Goal: Check status: Check status

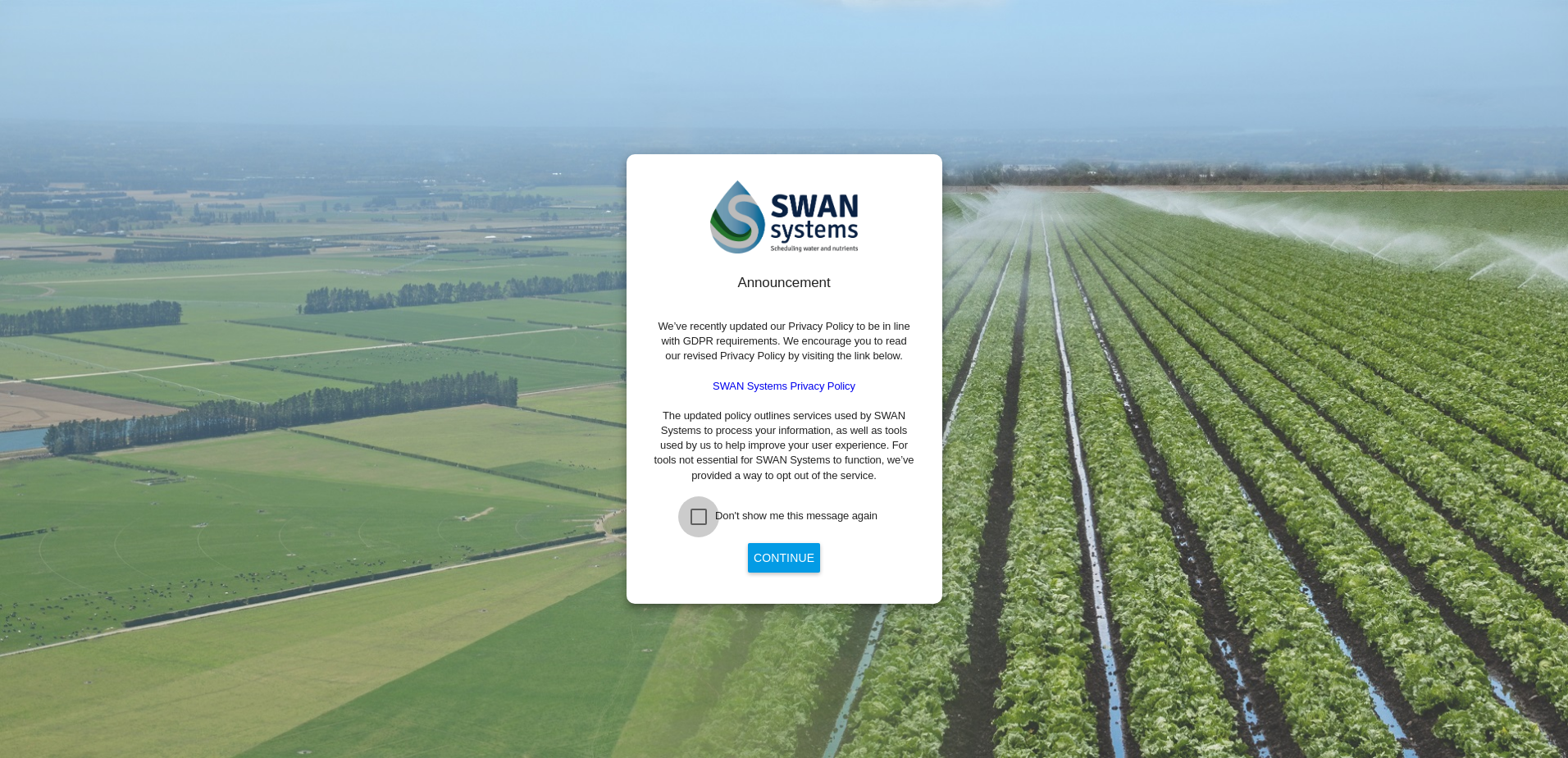
click at [703, 512] on div "Don't show me this message again" at bounding box center [699, 517] width 17 height 17
click at [781, 551] on button "Continue" at bounding box center [784, 557] width 72 height 29
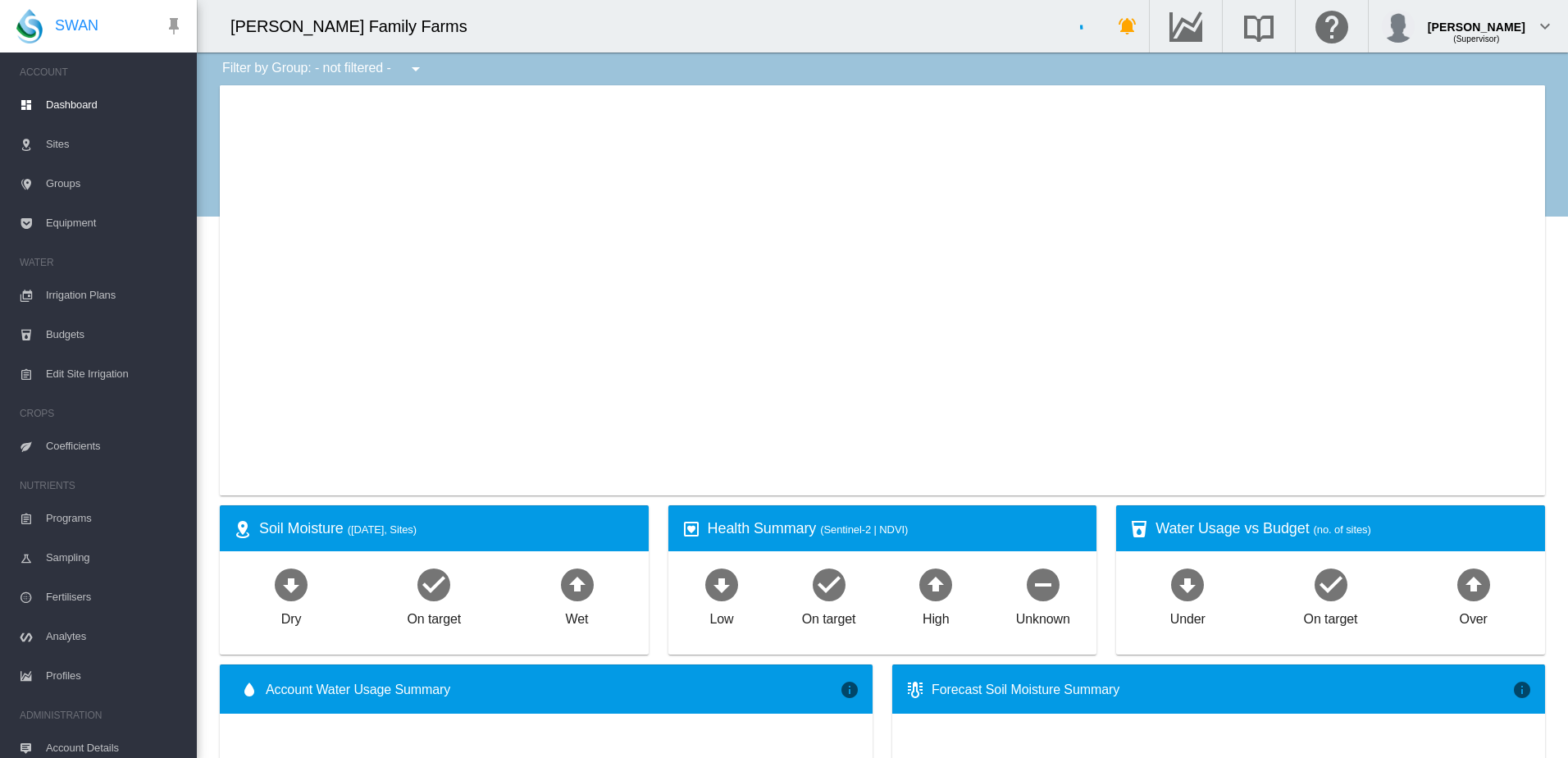
type input "**********"
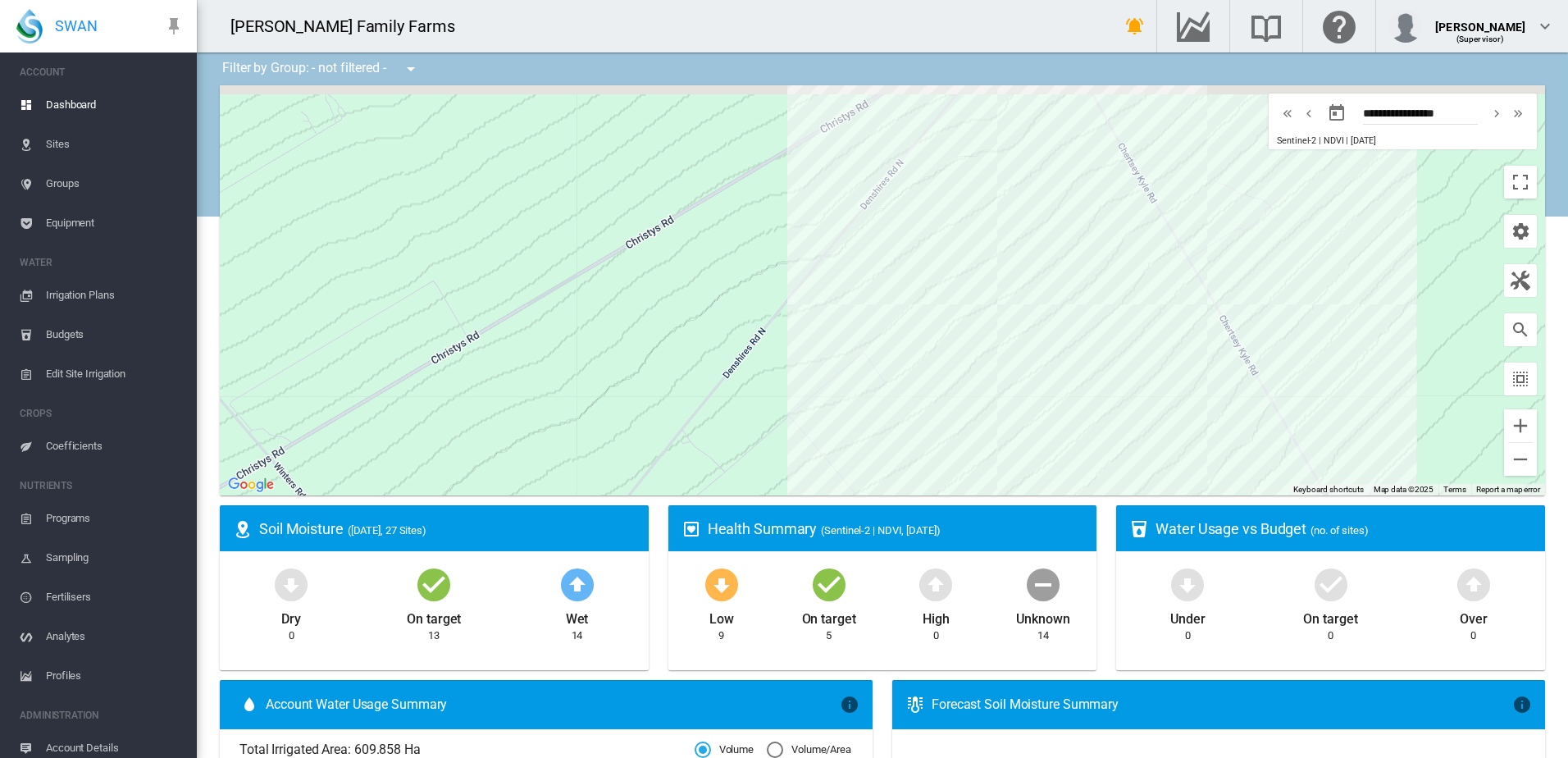
drag, startPoint x: 901, startPoint y: 226, endPoint x: 821, endPoint y: 292, distance: 103.7
click at [757, 335] on div at bounding box center [882, 291] width 1325 height 410
click at [897, 240] on div "Cleargrove_A1711-C7.B (8.135 Ha)" at bounding box center [882, 291] width 1325 height 410
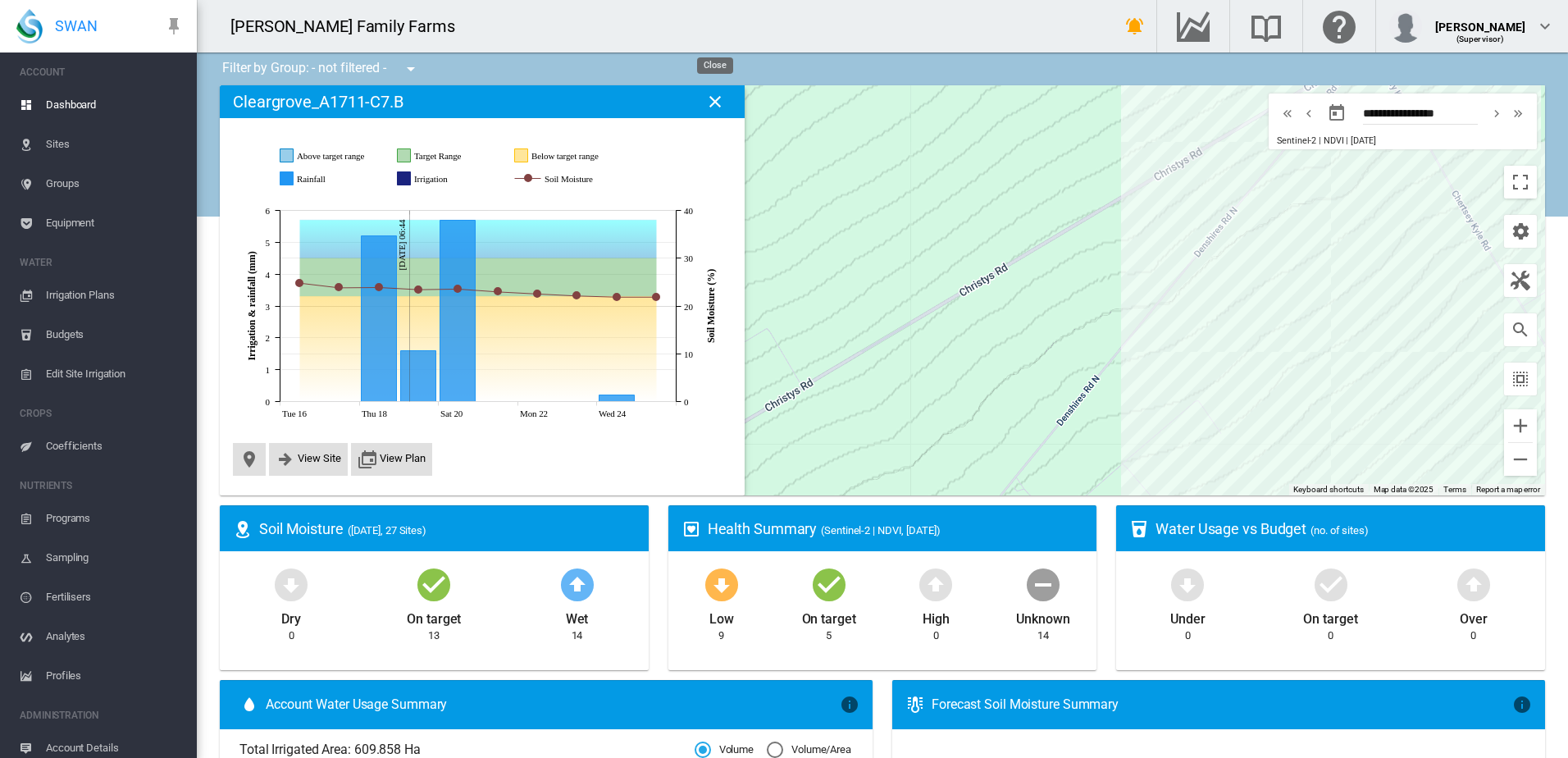
click at [715, 107] on md-icon "icon-close" at bounding box center [714, 101] width 19 height 19
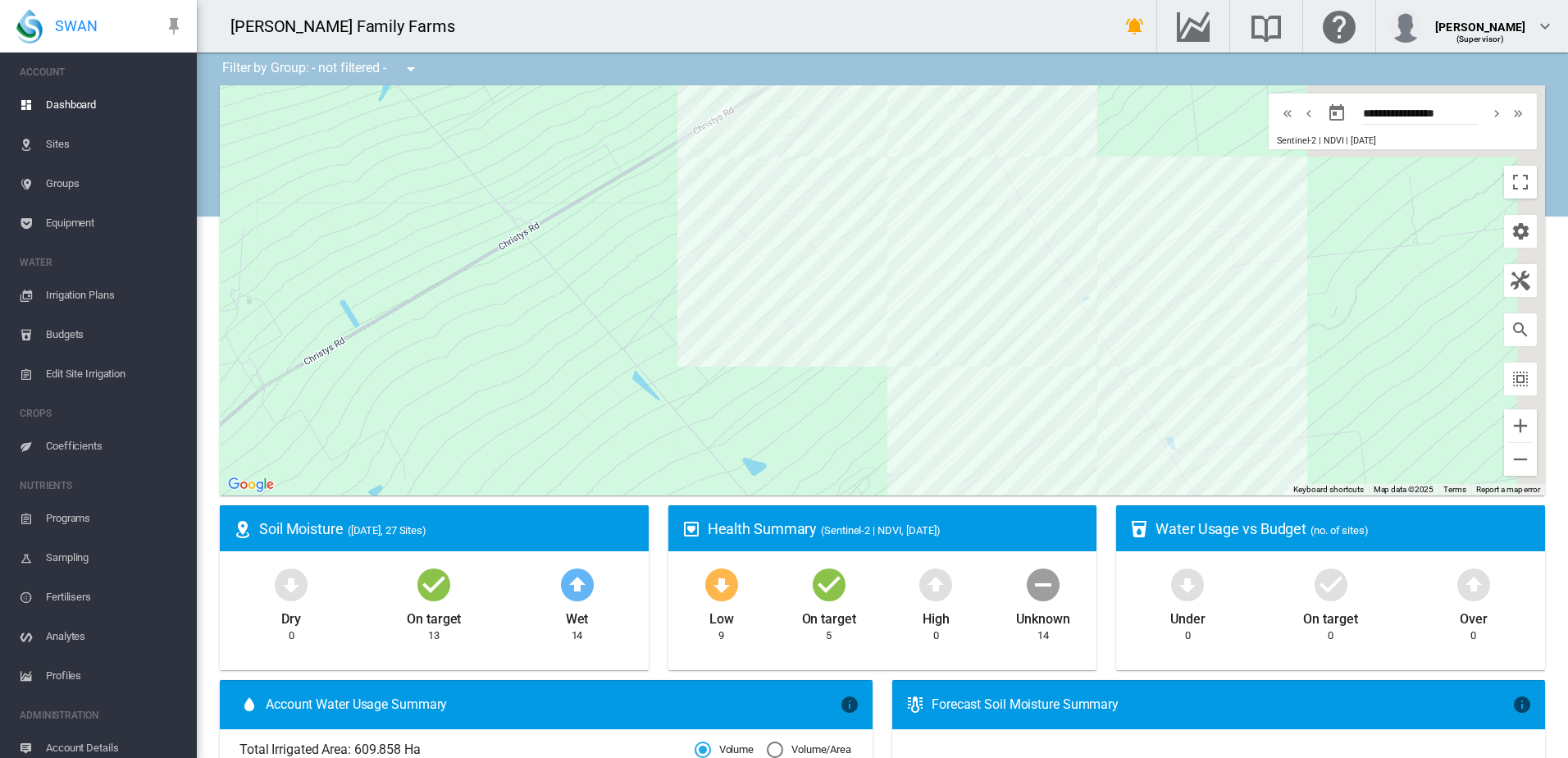
drag, startPoint x: 1285, startPoint y: 275, endPoint x: 1053, endPoint y: 129, distance: 274.1
click at [1053, 129] on div at bounding box center [882, 291] width 1325 height 410
click at [1018, 254] on div "Mossgrove_A1836-M1 (26.25 Ha)" at bounding box center [882, 291] width 1325 height 410
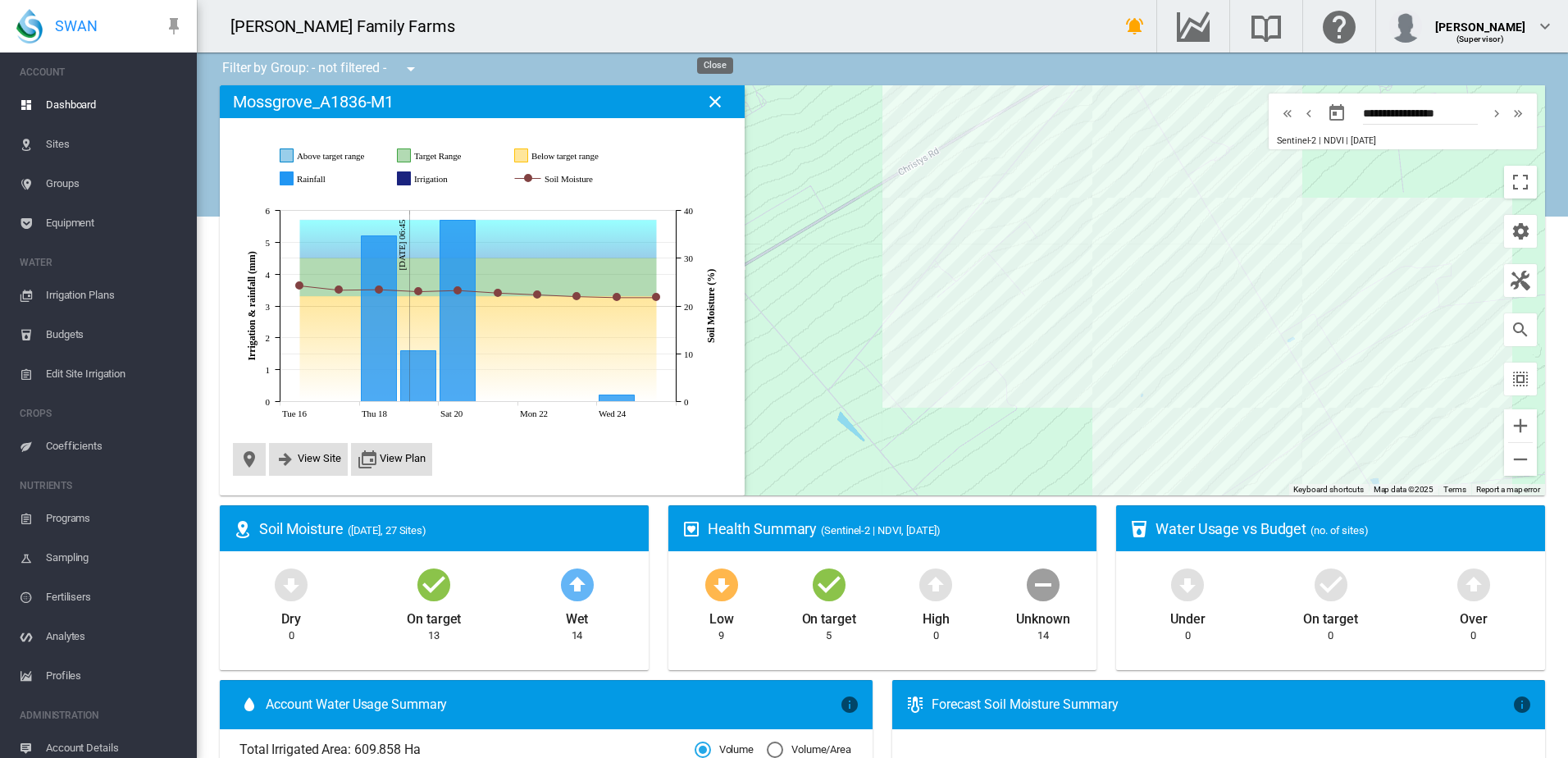
click at [727, 102] on button "Close" at bounding box center [715, 102] width 33 height 33
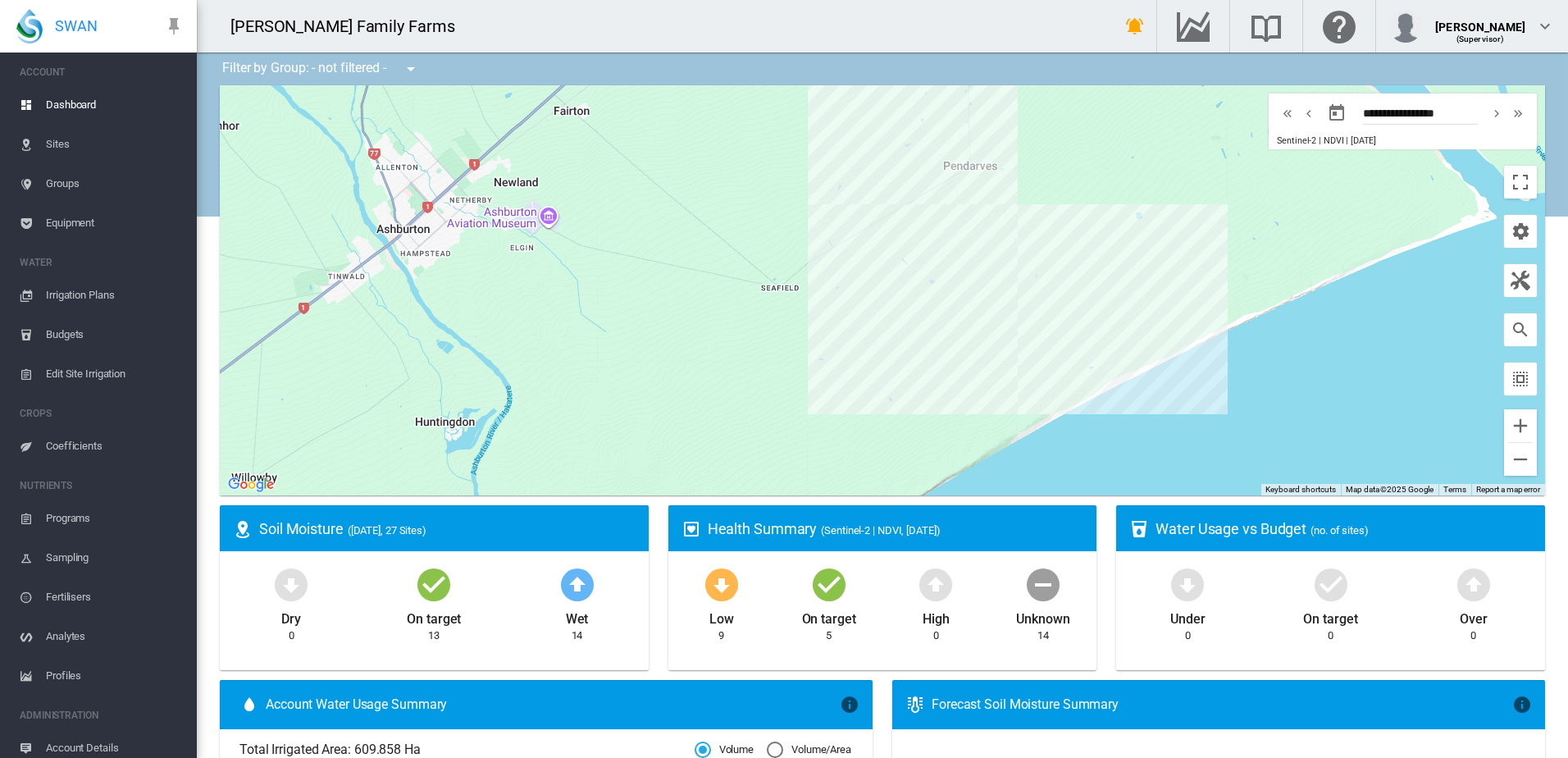
drag, startPoint x: 876, startPoint y: 358, endPoint x: 874, endPoint y: 297, distance: 61.0
click at [874, 298] on div at bounding box center [882, 291] width 1325 height 410
